Goal: Information Seeking & Learning: Learn about a topic

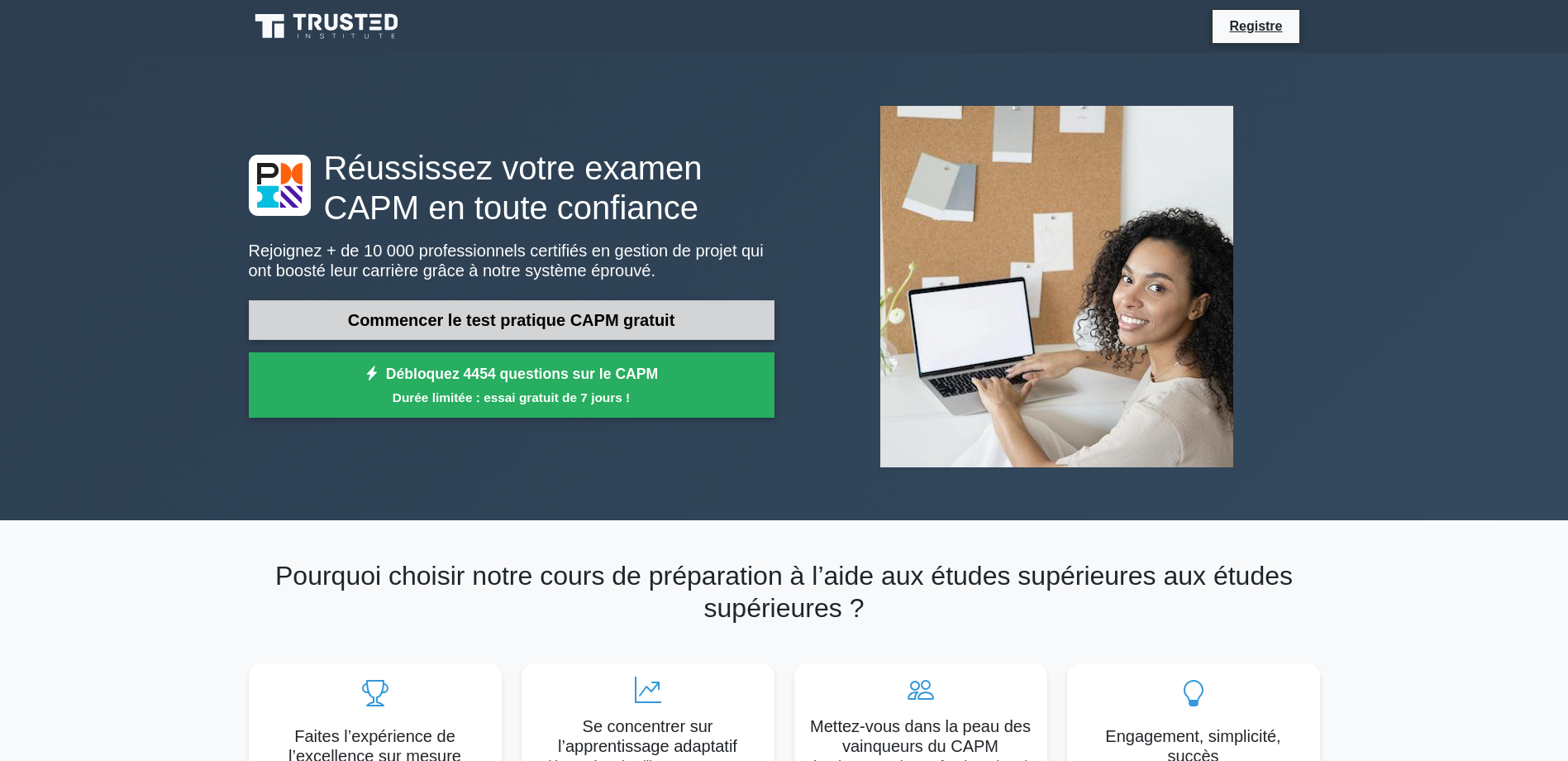
click at [697, 319] on link "Commencer le test pratique CAPM gratuit" at bounding box center [511, 319] width 526 height 39
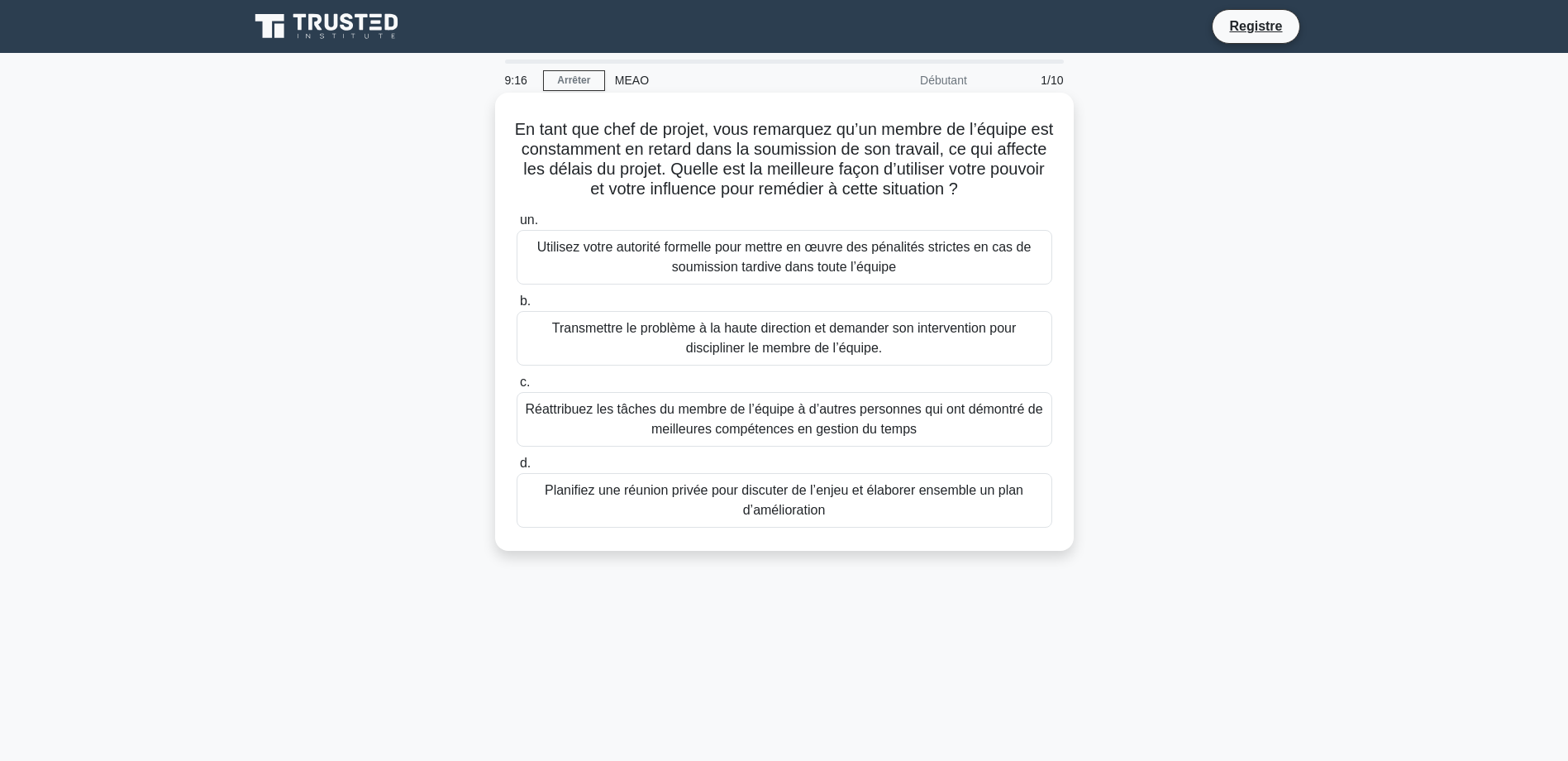
click at [763, 498] on div "Planifiez une réunion privée pour discuter de l’enjeu et élaborer ensemble un p…" at bounding box center [784, 499] width 536 height 54
click at [517, 469] on input "d. Planifiez une réunion privée pour discuter de l’enjeu et élaborer ensemble u…" at bounding box center [517, 464] width 0 height 11
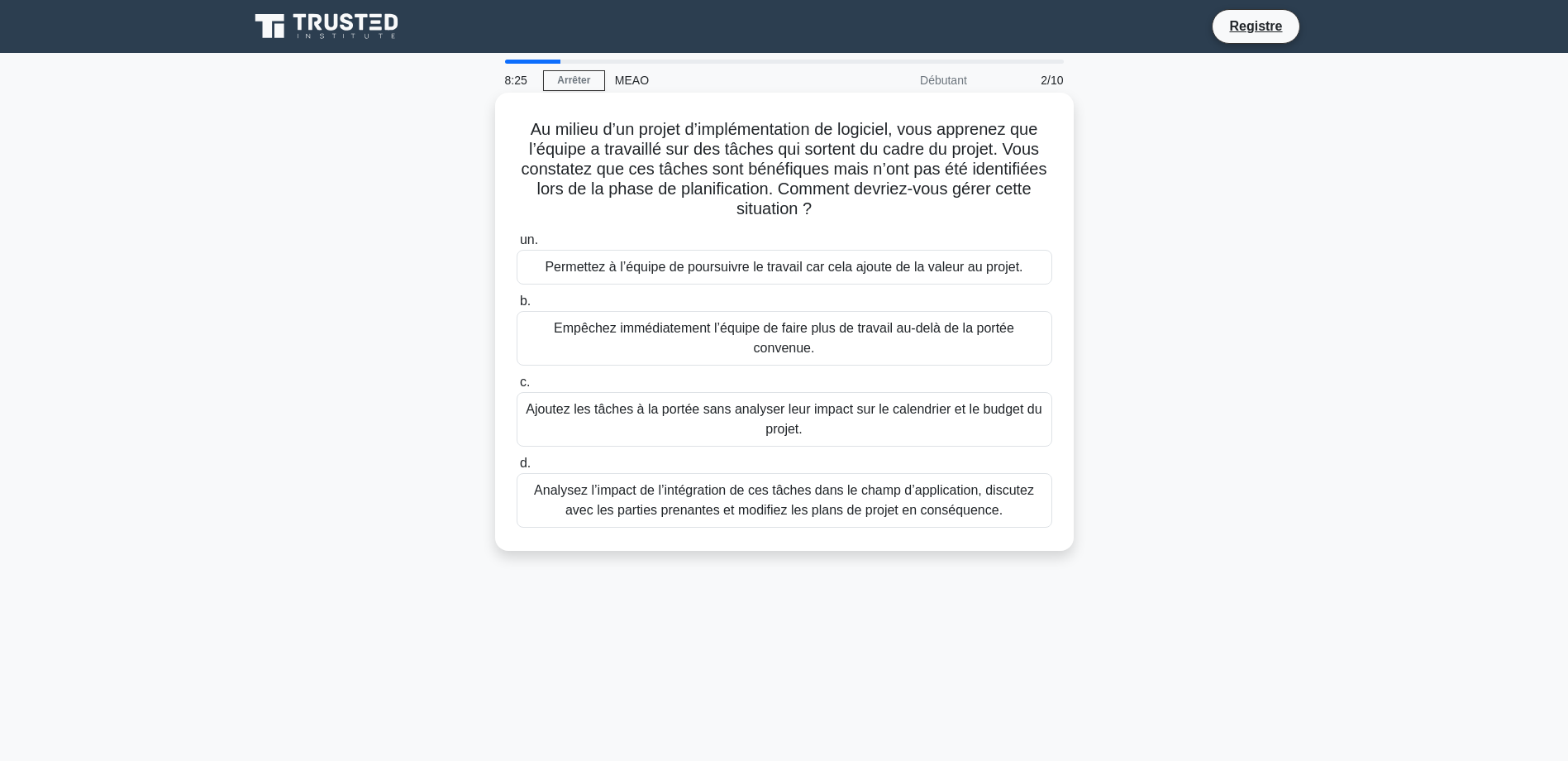
click at [787, 500] on div "Analysez l’impact de l’intégration de ces tâches dans le champ d’application, d…" at bounding box center [784, 499] width 536 height 54
click at [517, 469] on input "d. Analysez l’impact de l’intégration de ces tâches dans le champ d’application…" at bounding box center [517, 464] width 0 height 11
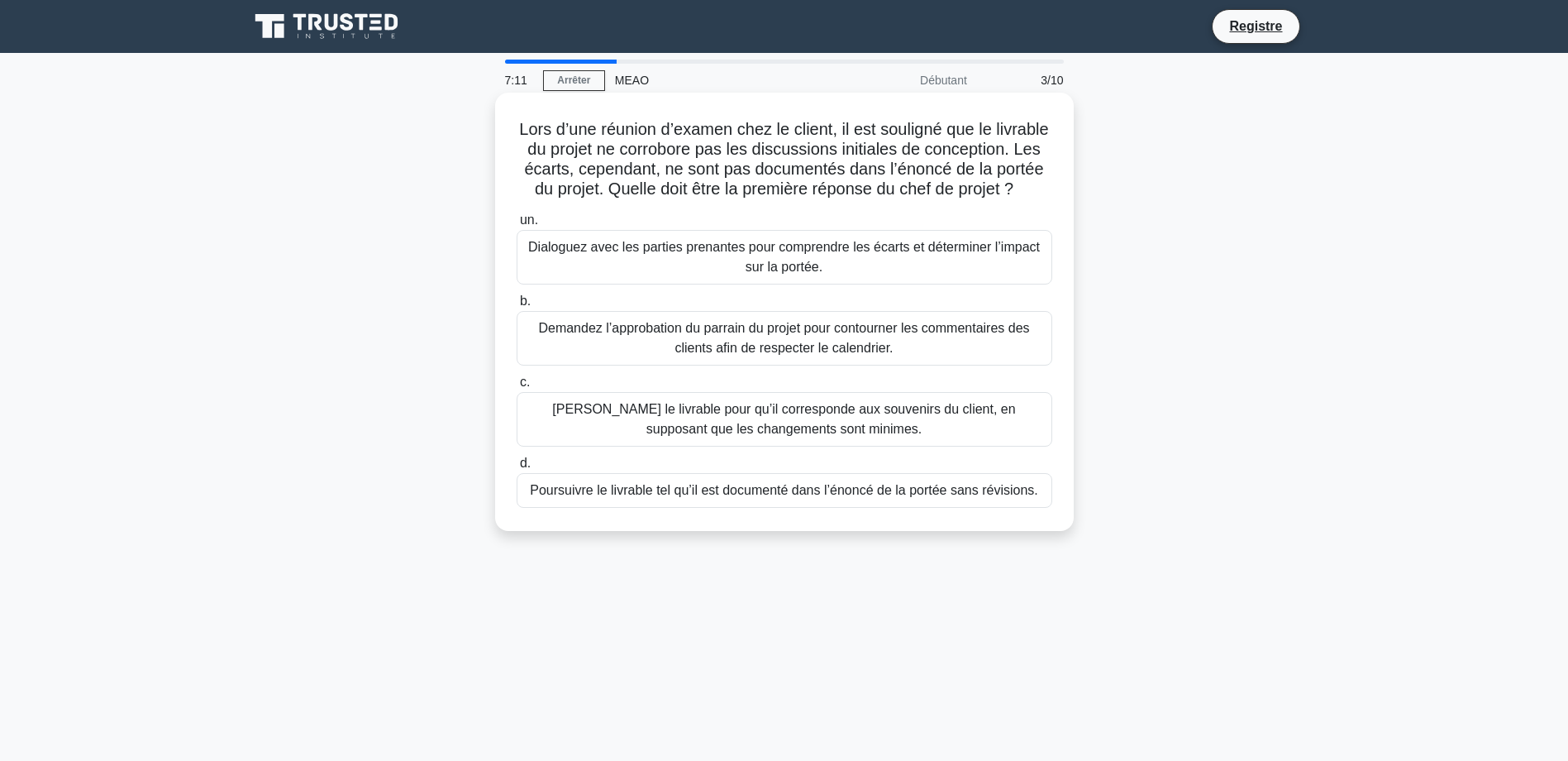
click at [793, 354] on div "Demandez l’approbation du parrain du projet pour contourner les commentaires de…" at bounding box center [784, 338] width 536 height 54
click at [517, 307] on input "b. Demandez l’approbation du parrain du projet pour contourner les commentaires…" at bounding box center [517, 302] width 0 height 11
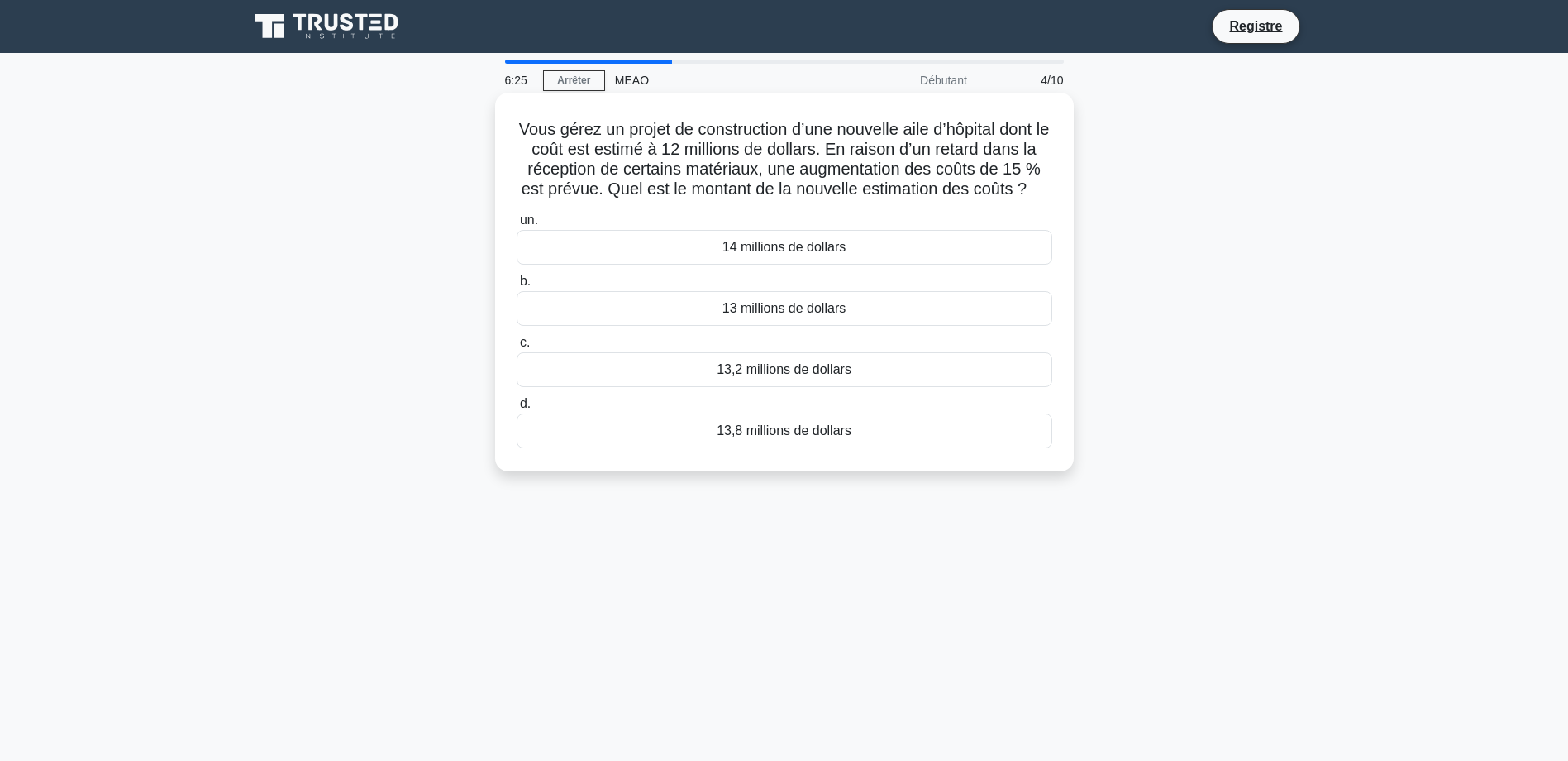
click at [795, 448] on div "13,8 millions de dollars" at bounding box center [784, 431] width 536 height 35
click at [517, 409] on input "d. 13,8 millions de dollars" at bounding box center [517, 404] width 0 height 11
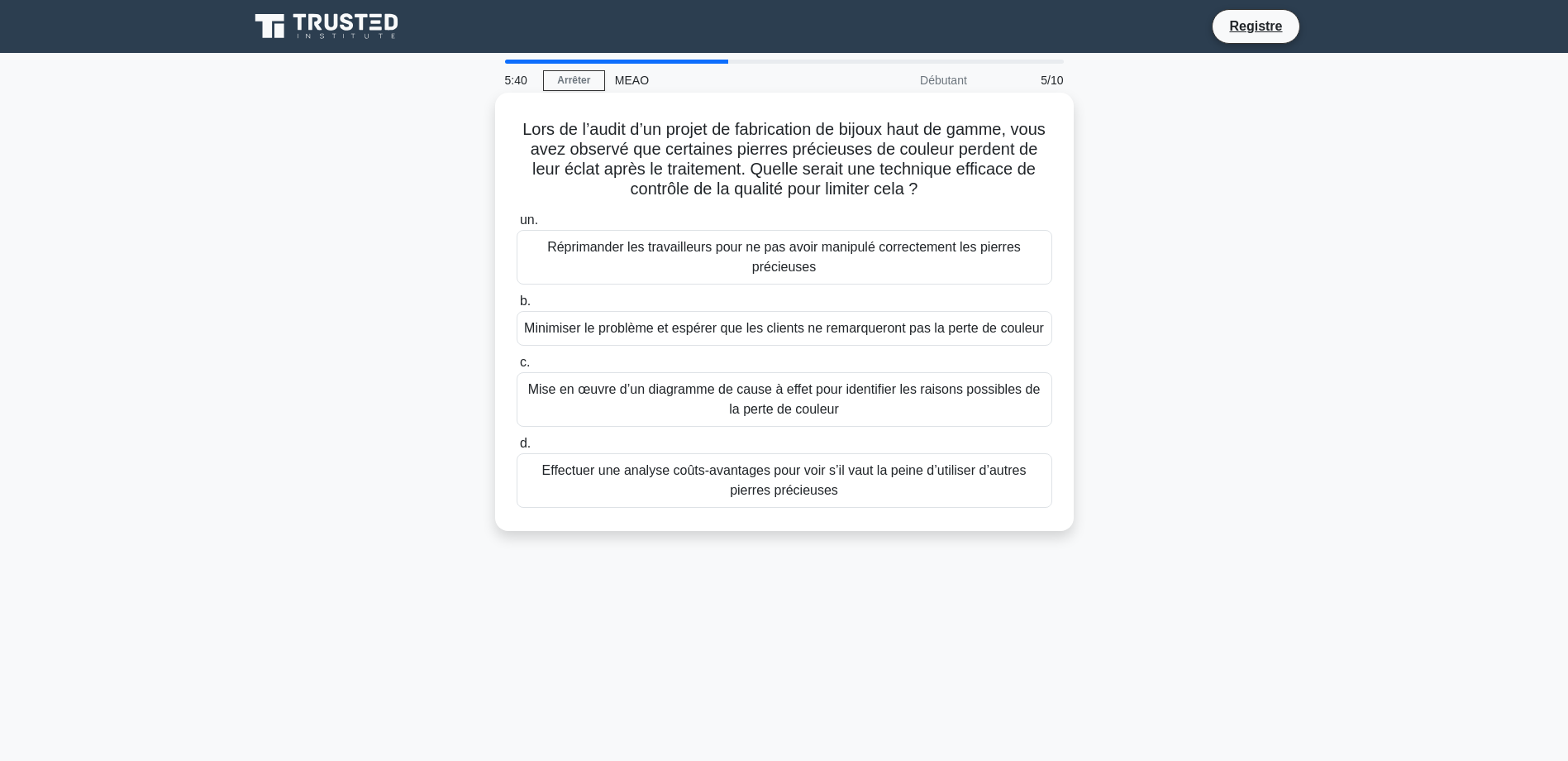
click at [843, 403] on div "Mise en œuvre d’un diagramme de cause à effet pour identifier les raisons possi…" at bounding box center [784, 398] width 536 height 54
click at [517, 368] on input "c. Mise en œuvre d’un diagramme de cause à effet pour identifier les raisons po…" at bounding box center [517, 363] width 0 height 11
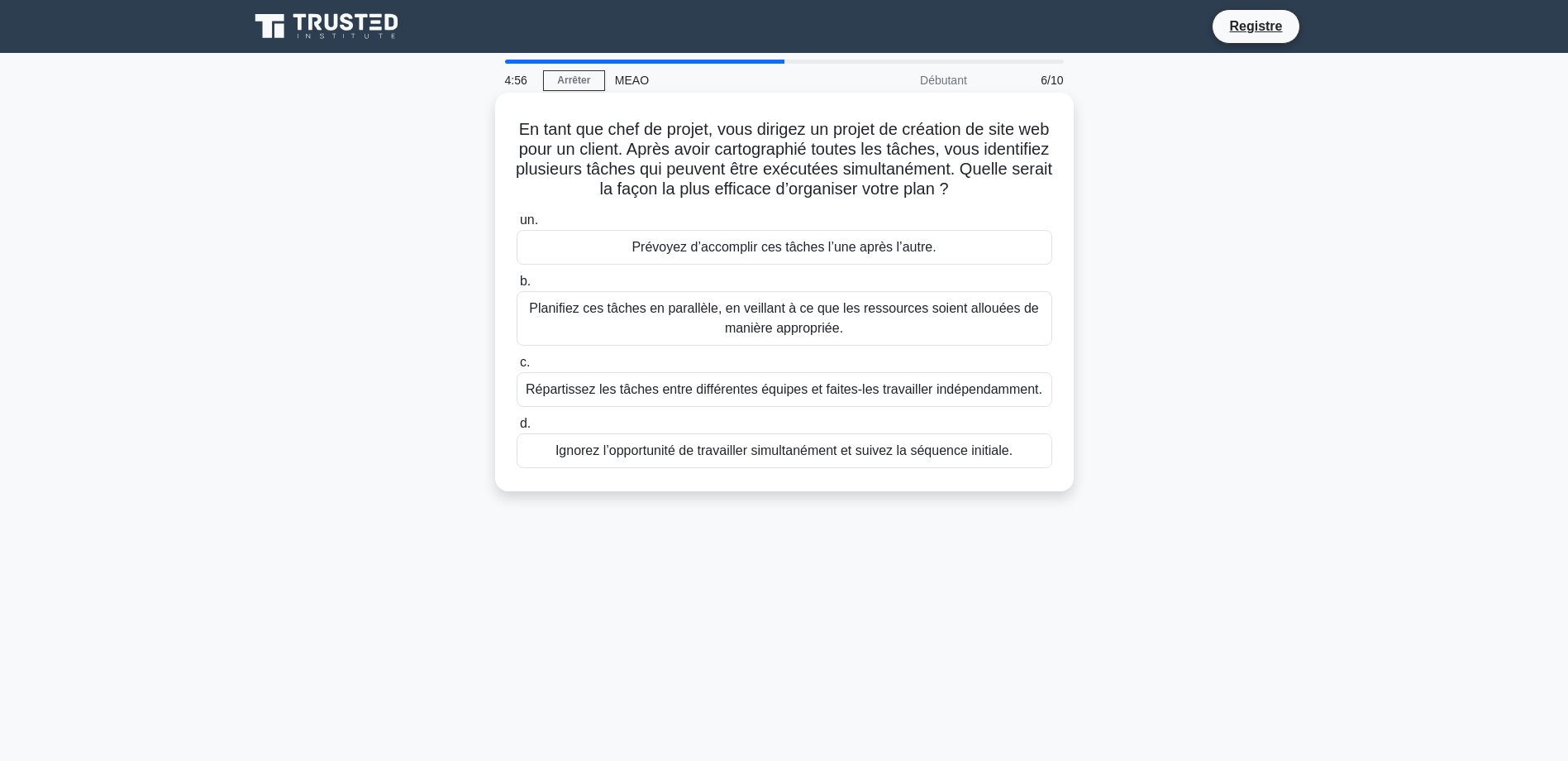
click at [790, 331] on div "Planifiez ces tâches en parallèle, en veillant à ce que les ressources soient a…" at bounding box center [784, 318] width 536 height 54
click at [517, 287] on input "b. Planifiez ces tâches en parallèle, en veillant à ce que les ressources soien…" at bounding box center [517, 282] width 0 height 11
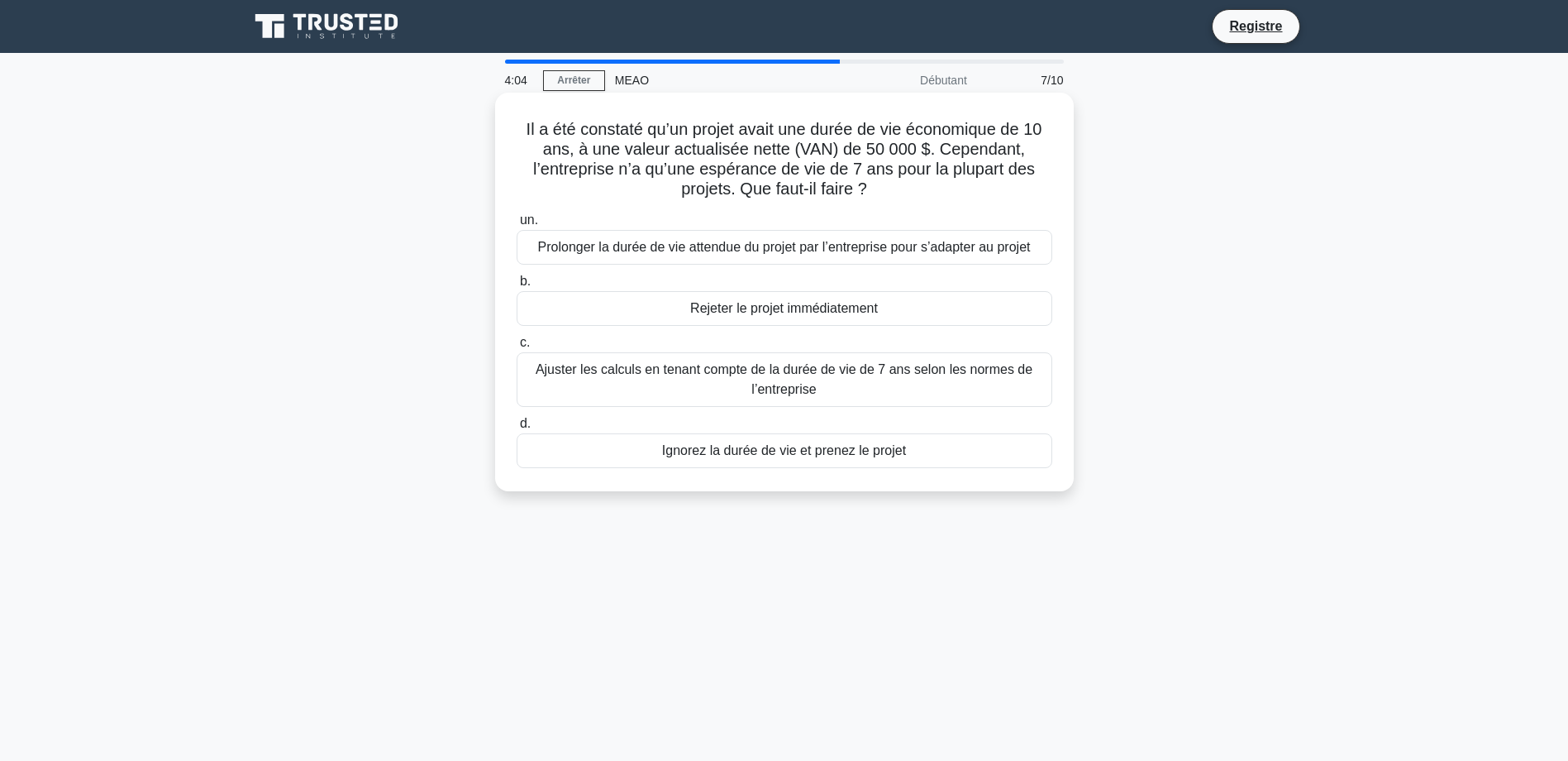
click at [755, 367] on div "Ajuster les calculs en tenant compte de la durée de vie de 7 ans selon les norm…" at bounding box center [784, 379] width 536 height 54
click at [517, 348] on input "c. Ajuster les calculs en tenant compte de la durée de vie de 7 ans selon les n…" at bounding box center [517, 343] width 0 height 11
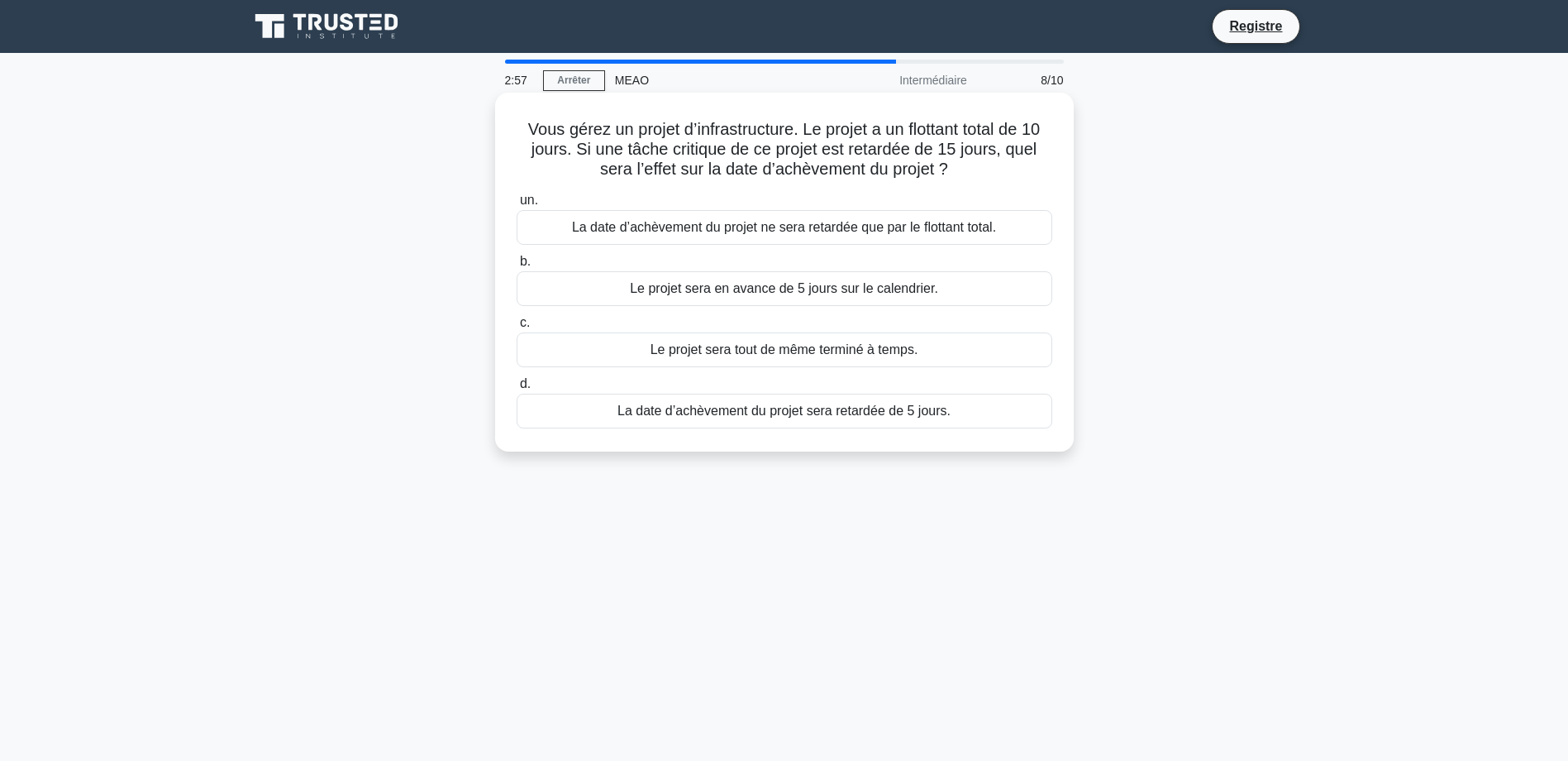
click at [828, 295] on div "Le projet sera en avance de 5 jours sur le calendrier." at bounding box center [784, 289] width 536 height 35
click at [517, 267] on input "b. Le projet sera en avance de 5 jours sur le calendrier." at bounding box center [517, 262] width 0 height 11
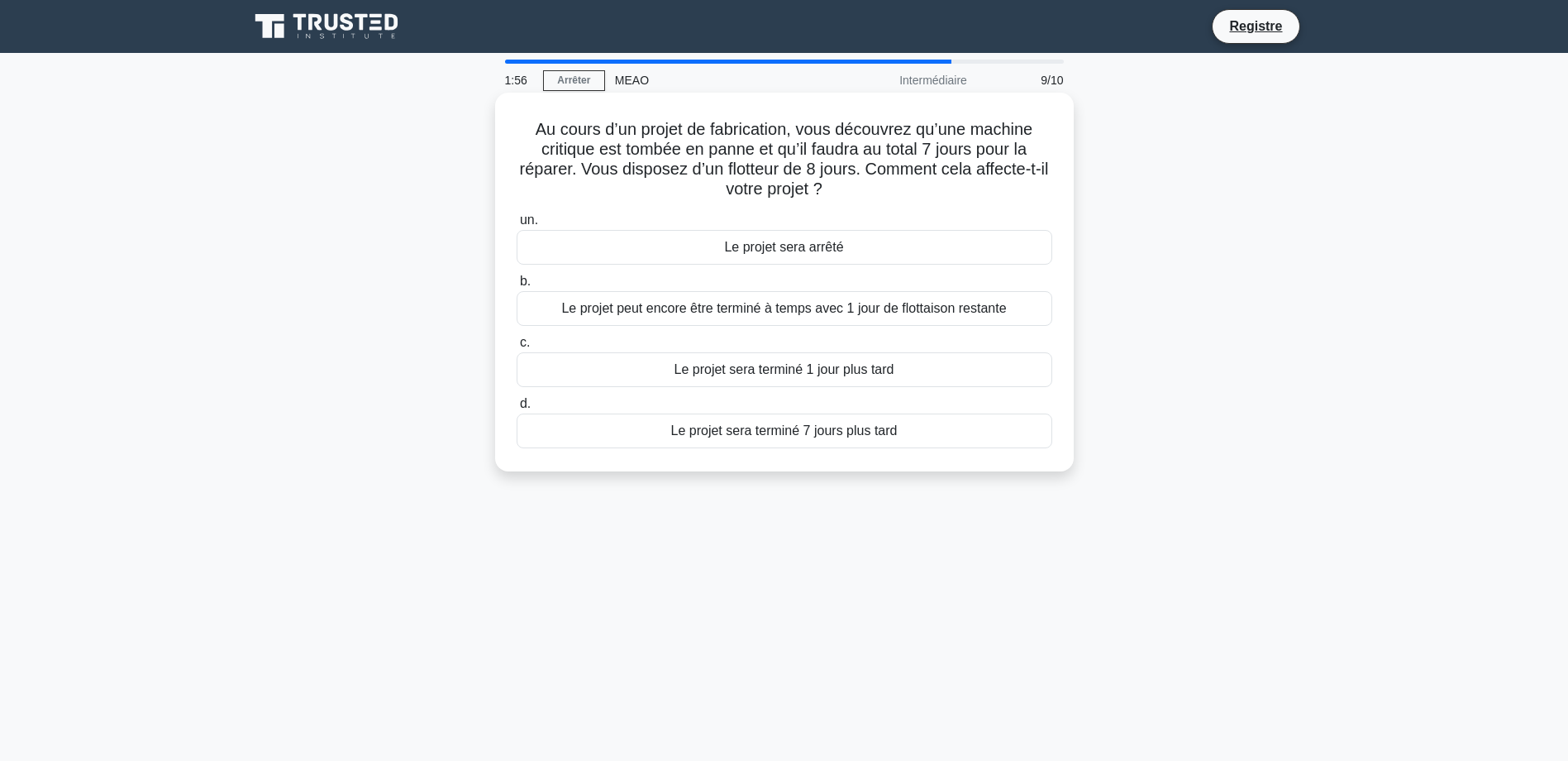
click at [837, 426] on div "Le projet sera terminé 7 jours plus tard" at bounding box center [784, 431] width 536 height 35
click at [517, 409] on input "d. Le projet sera terminé 7 jours plus tard" at bounding box center [517, 404] width 0 height 11
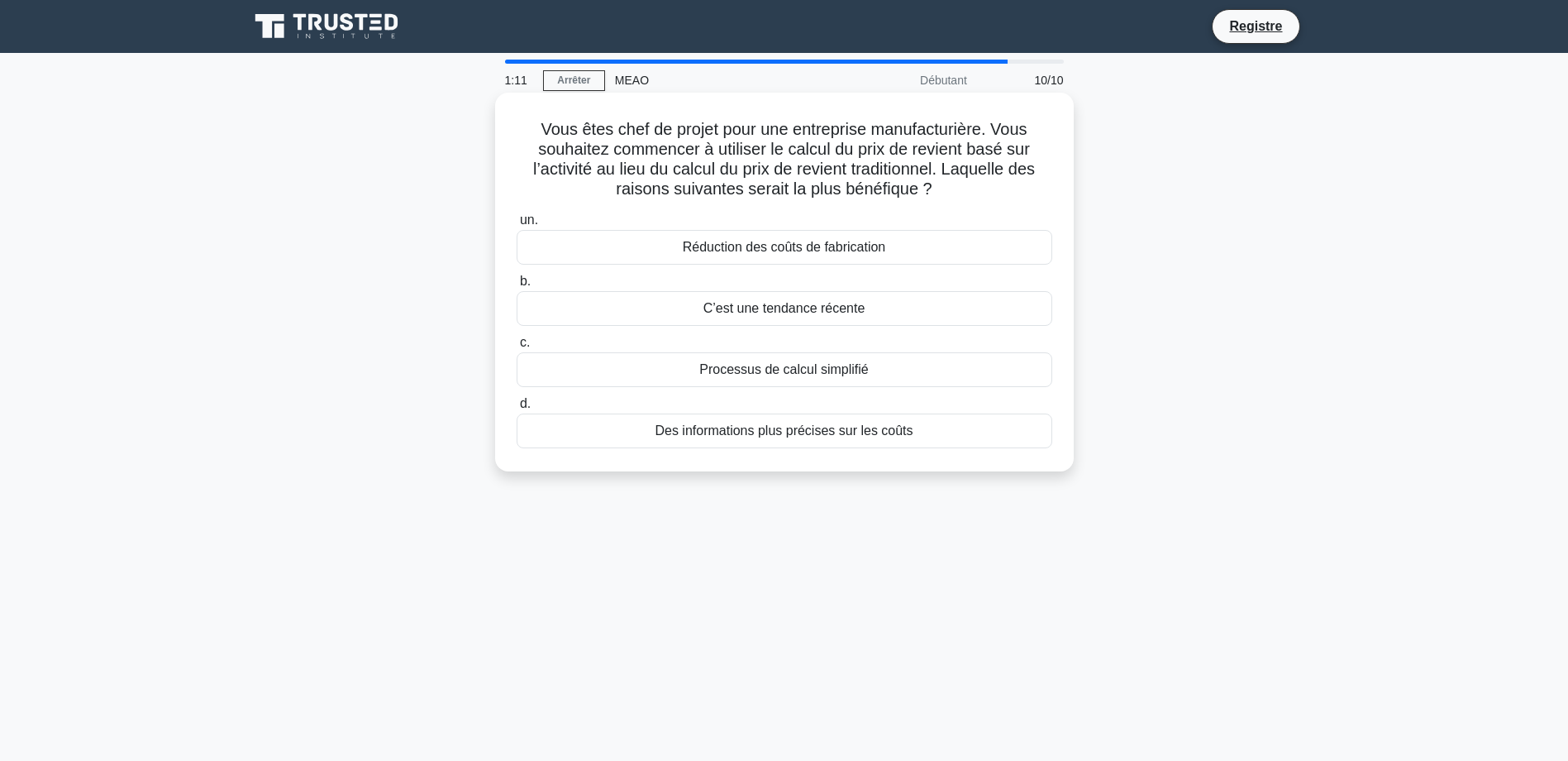
click at [848, 435] on div "Des informations plus précises sur les coûts" at bounding box center [784, 431] width 536 height 35
click at [517, 409] on input "d. Des informations plus précises sur les coûts" at bounding box center [517, 404] width 0 height 11
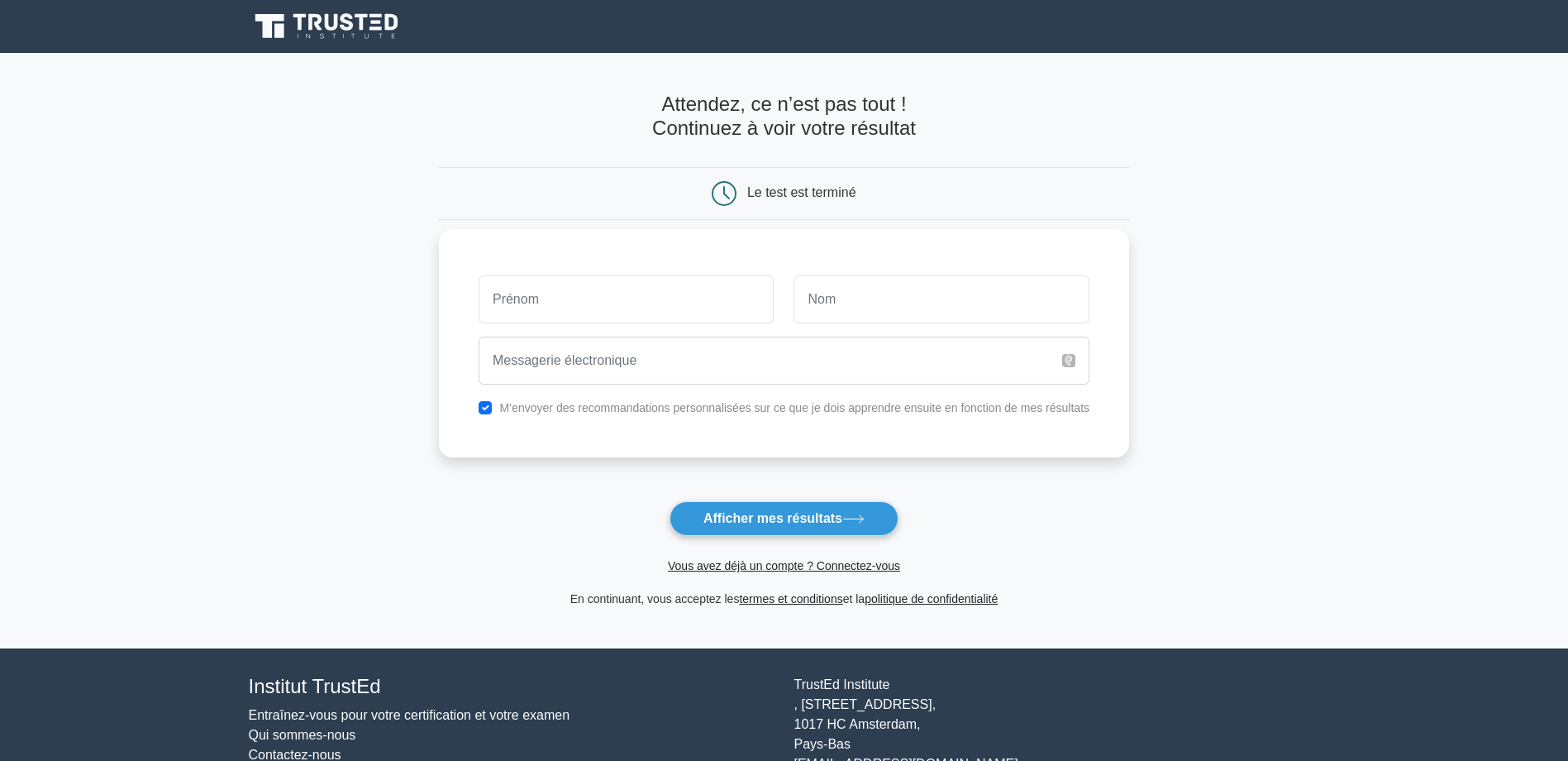
click at [657, 296] on input "text" at bounding box center [627, 299] width 296 height 48
type input "Mustapha"
click at [848, 330] on div at bounding box center [941, 299] width 316 height 62
click at [861, 308] on input "text" at bounding box center [941, 299] width 296 height 48
type input "Metehri"
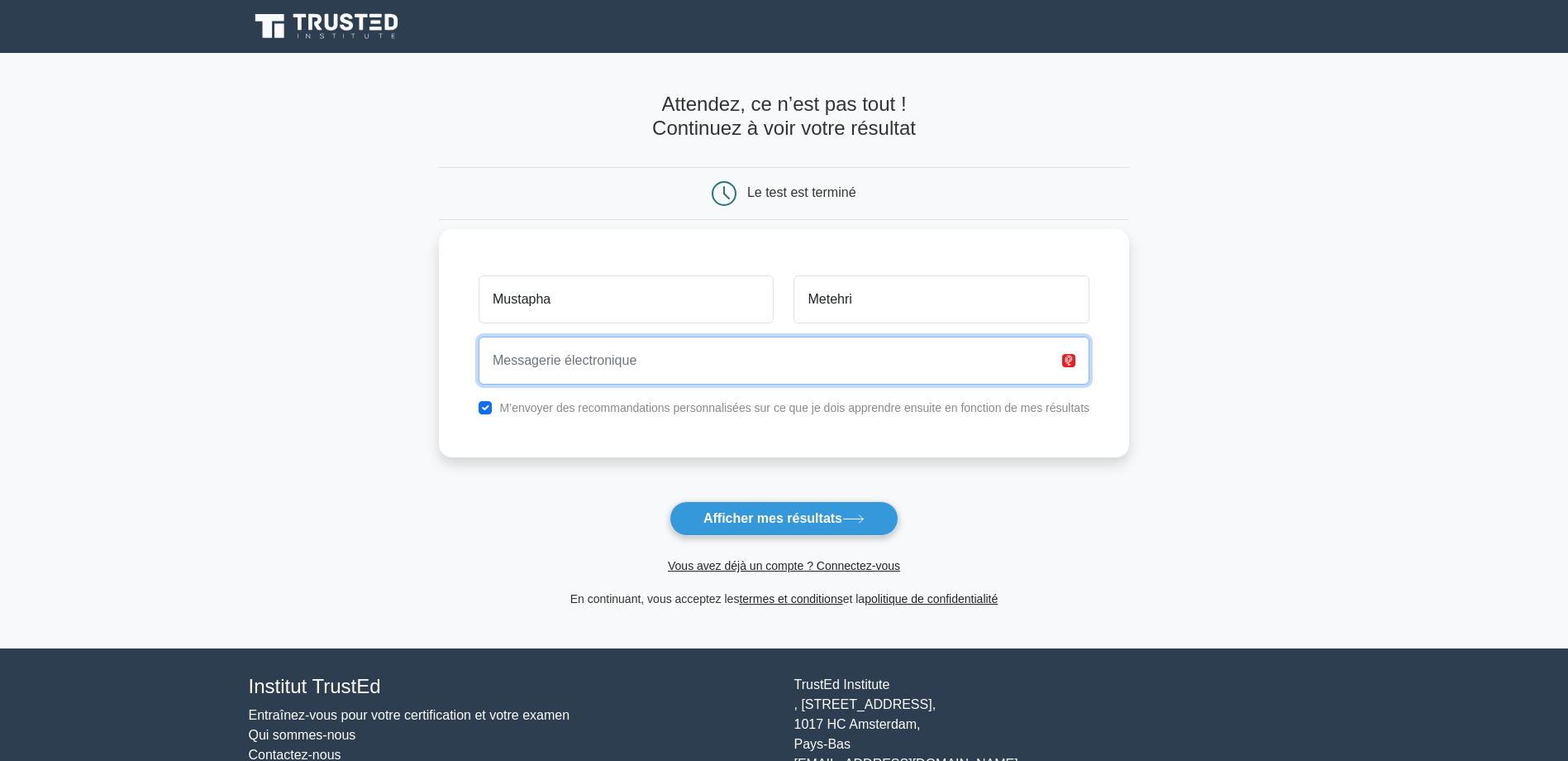
click at [787, 375] on input "email" at bounding box center [784, 361] width 611 height 48
type input "confortplus365@gmail.com"
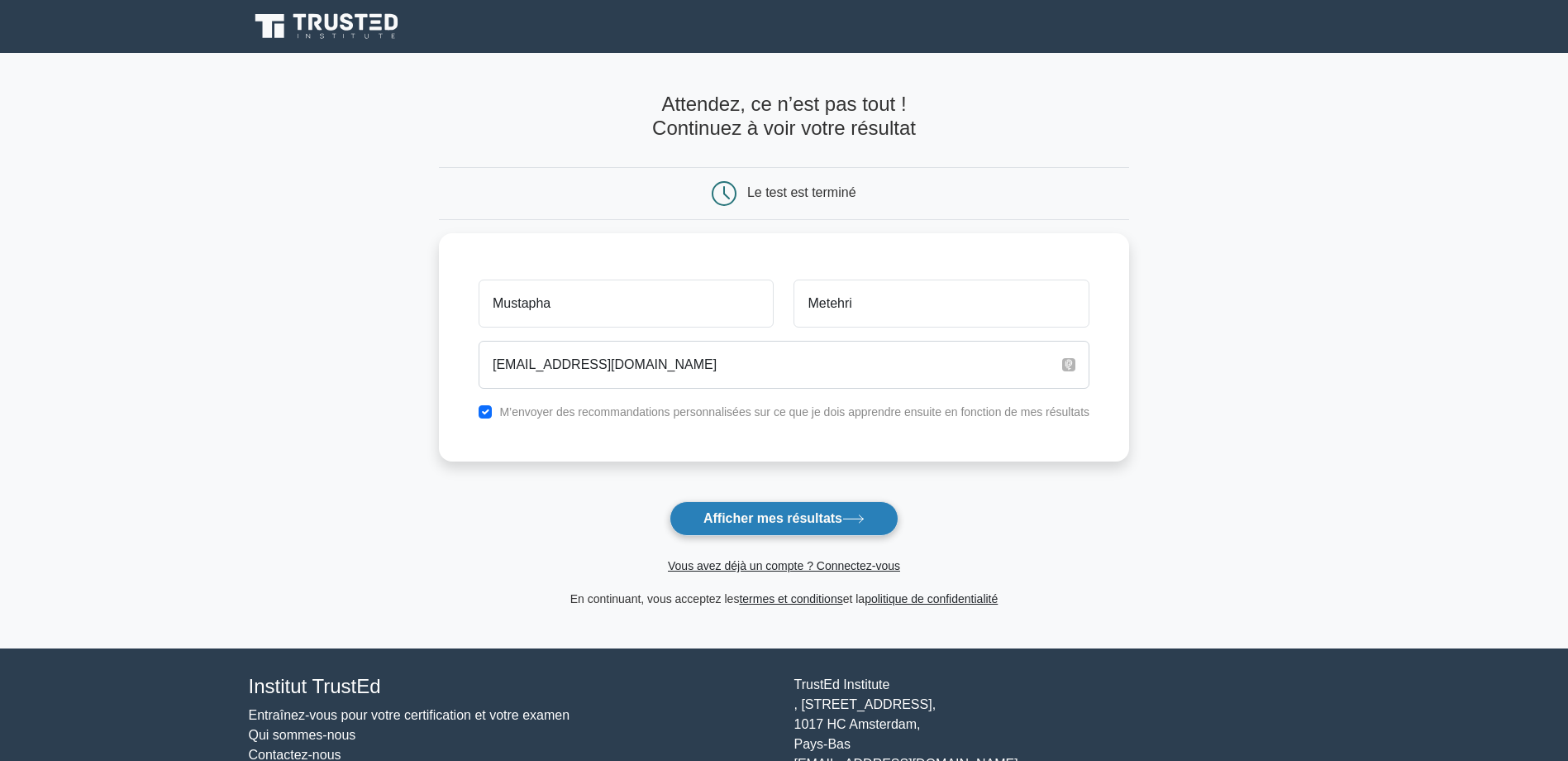
click at [776, 536] on button "Afficher mes résultats" at bounding box center [784, 519] width 229 height 35
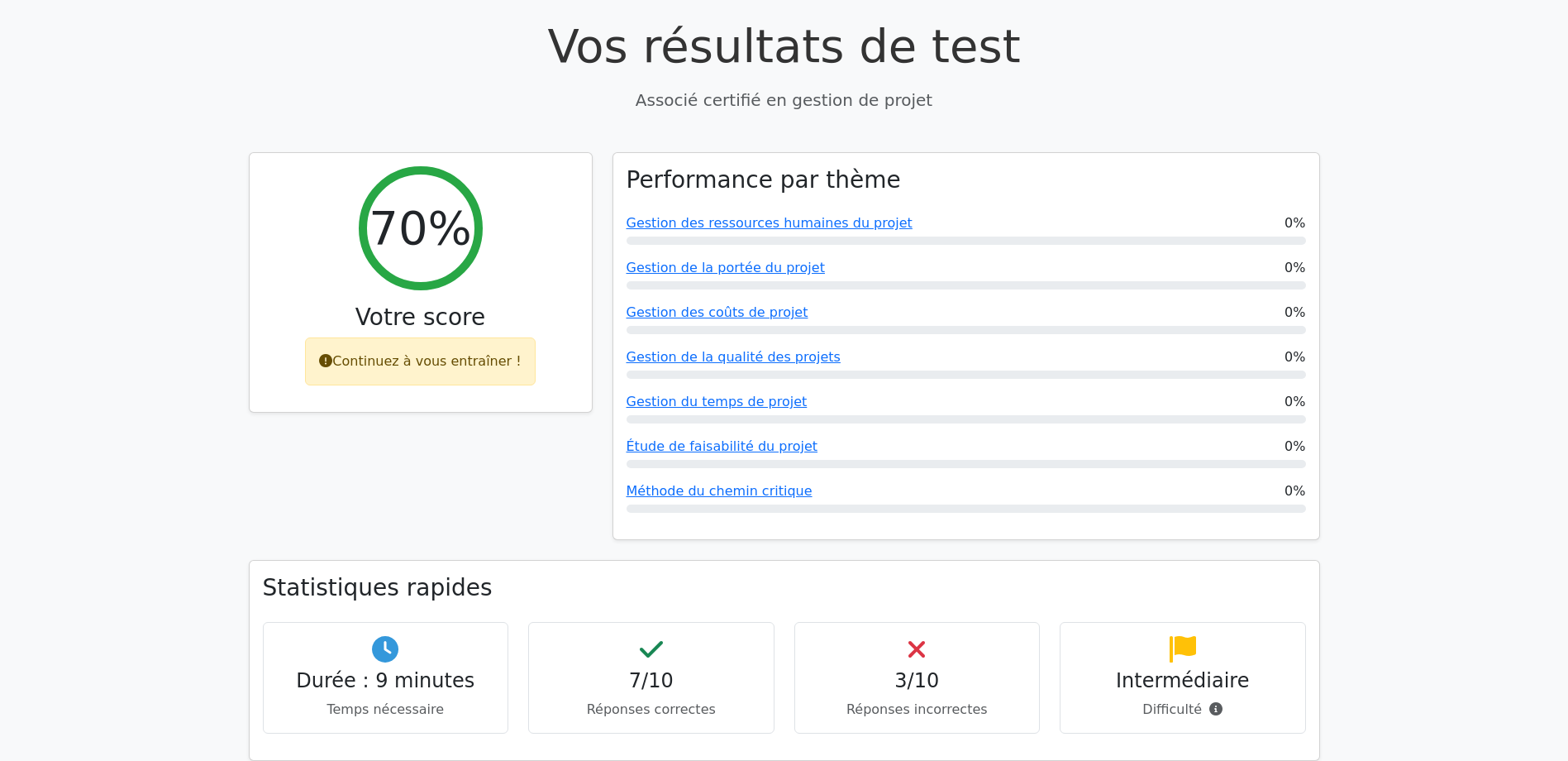
scroll to position [314, 0]
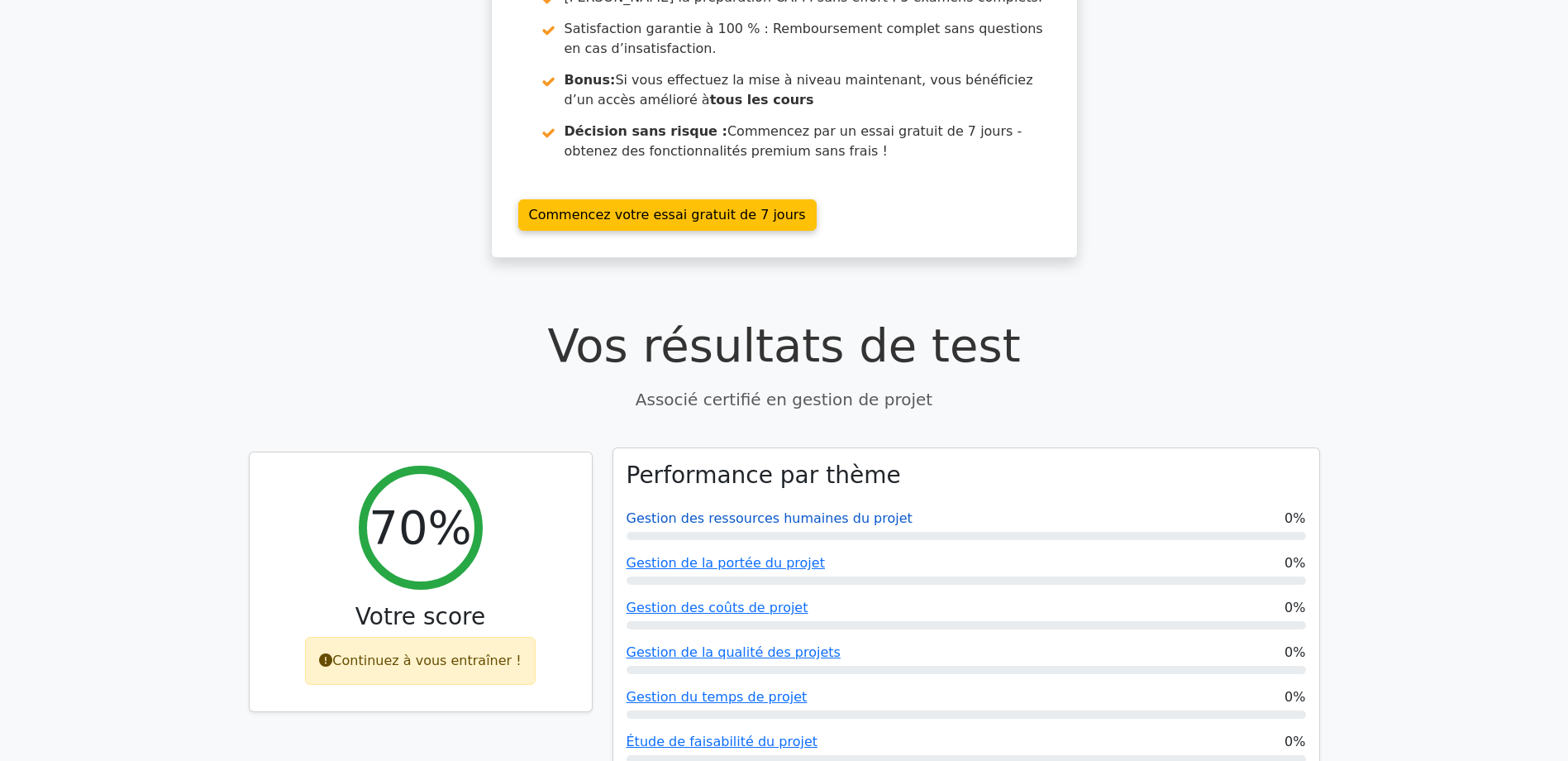
click at [823, 510] on link "Gestion des ressources humaines du projet" at bounding box center [770, 518] width 286 height 16
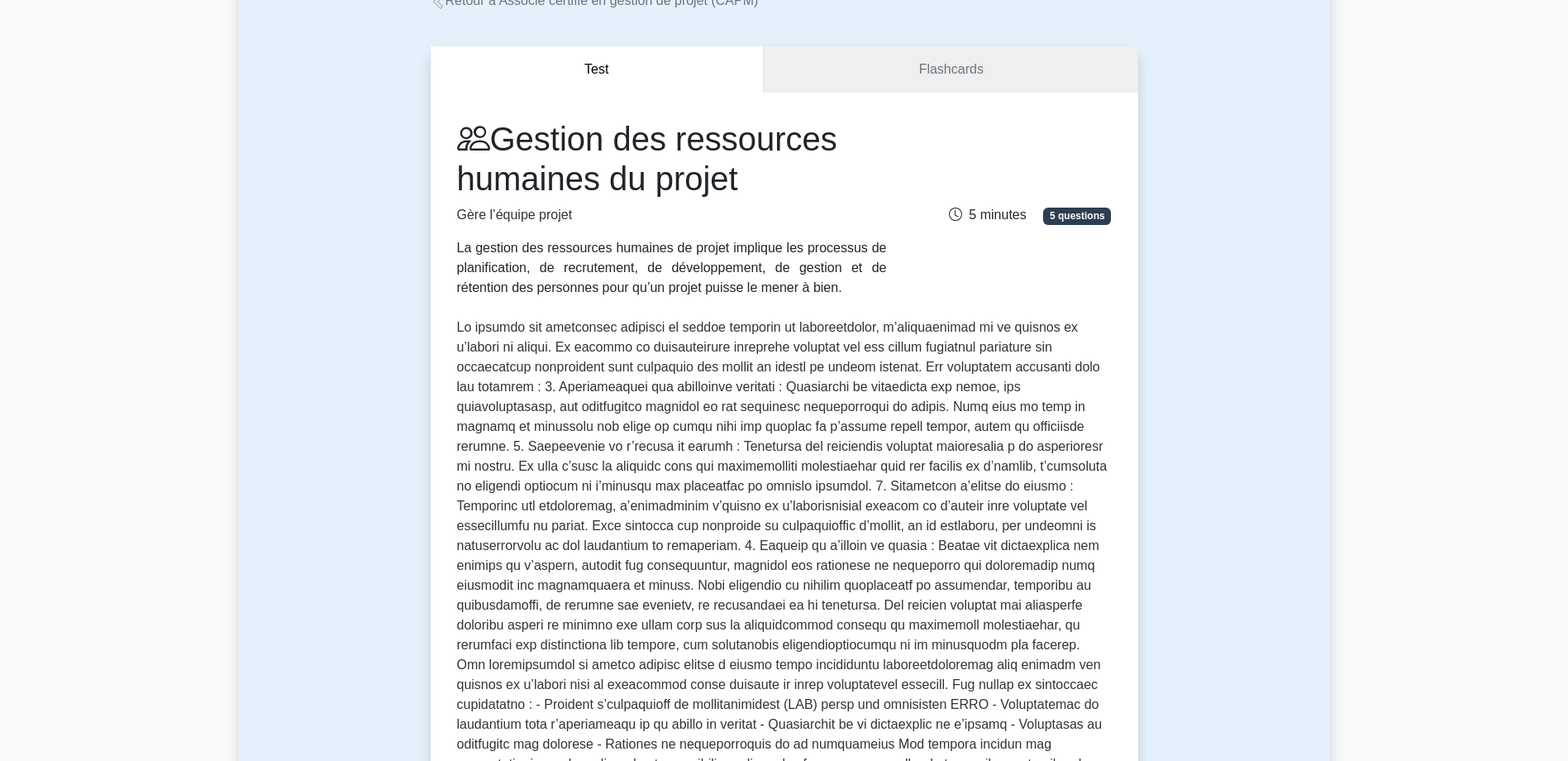
scroll to position [83, 0]
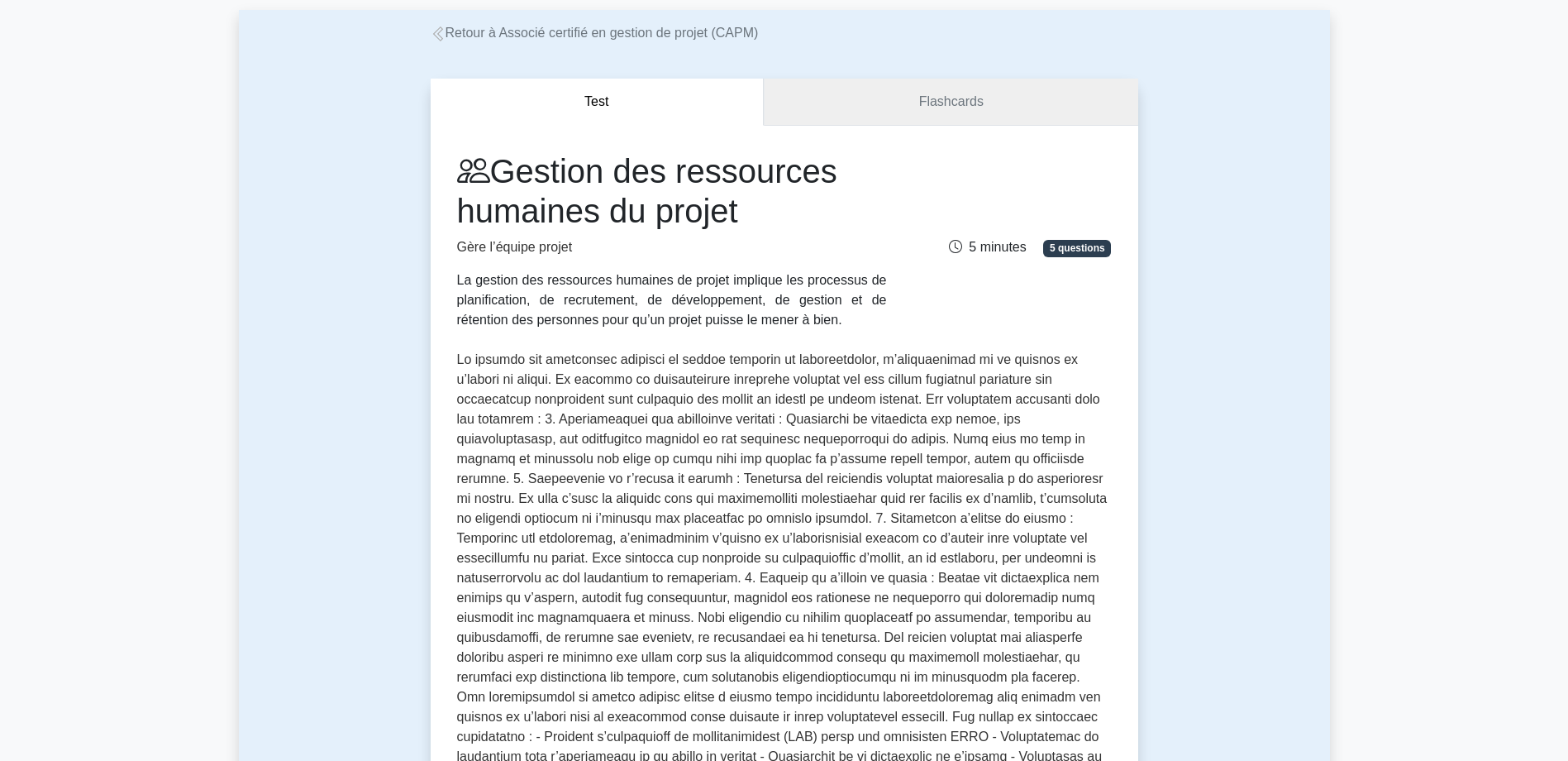
click at [902, 112] on link "Flashcards" at bounding box center [951, 102] width 373 height 47
